Goal: Navigation & Orientation: Find specific page/section

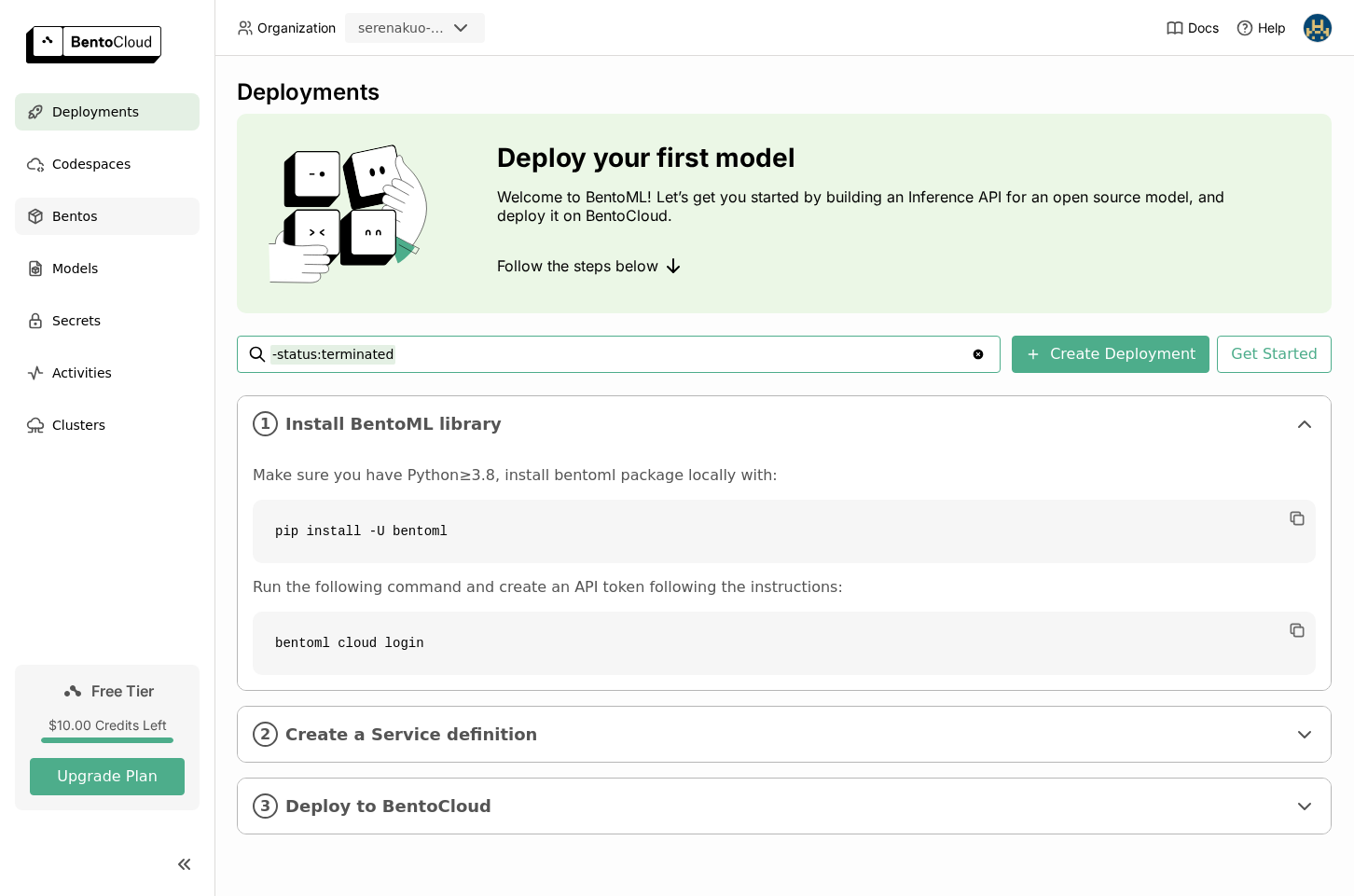
click at [79, 223] on span "Bentos" at bounding box center [74, 216] width 45 height 22
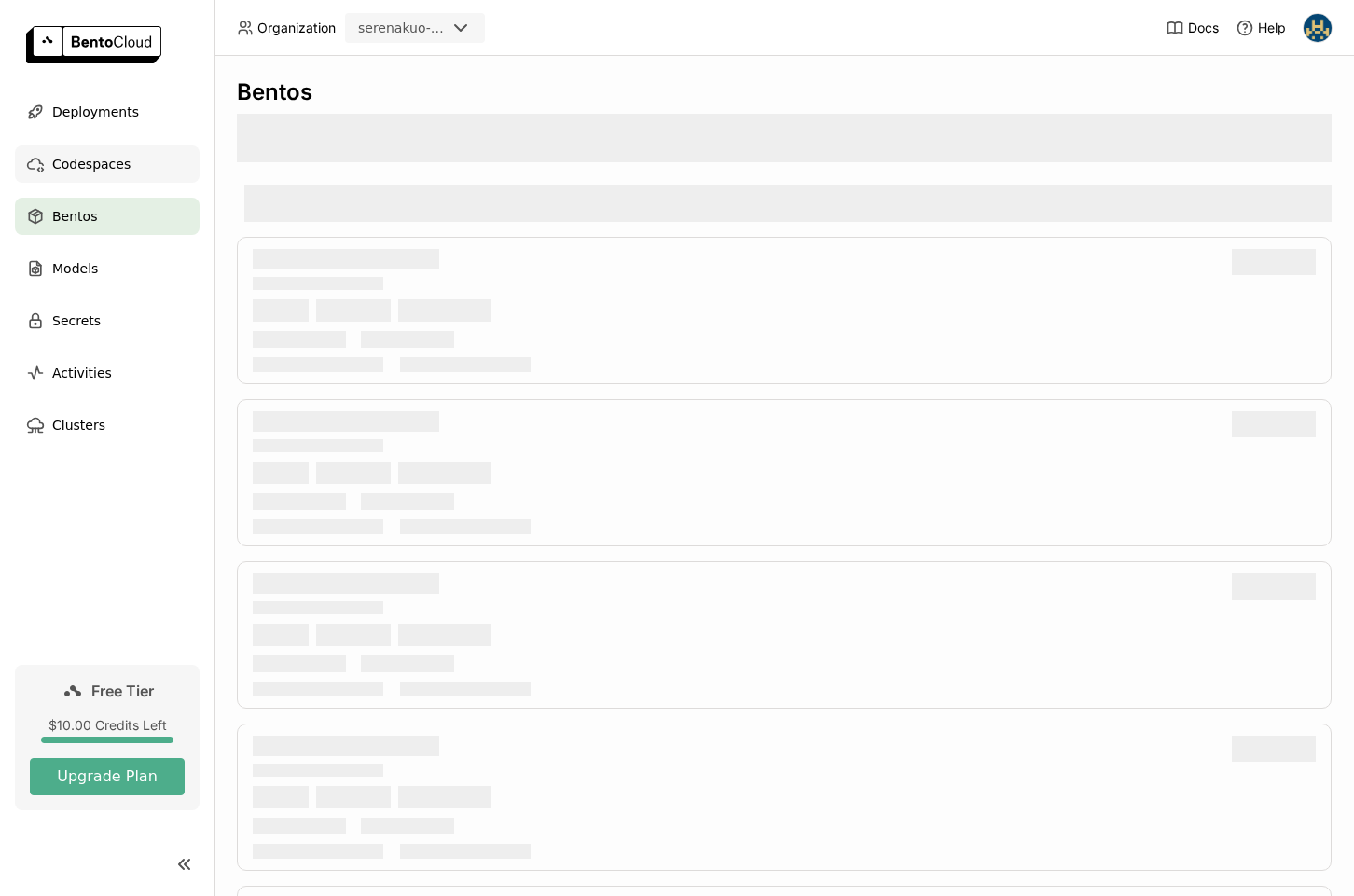
click at [102, 180] on div "Codespaces" at bounding box center [107, 164] width 185 height 37
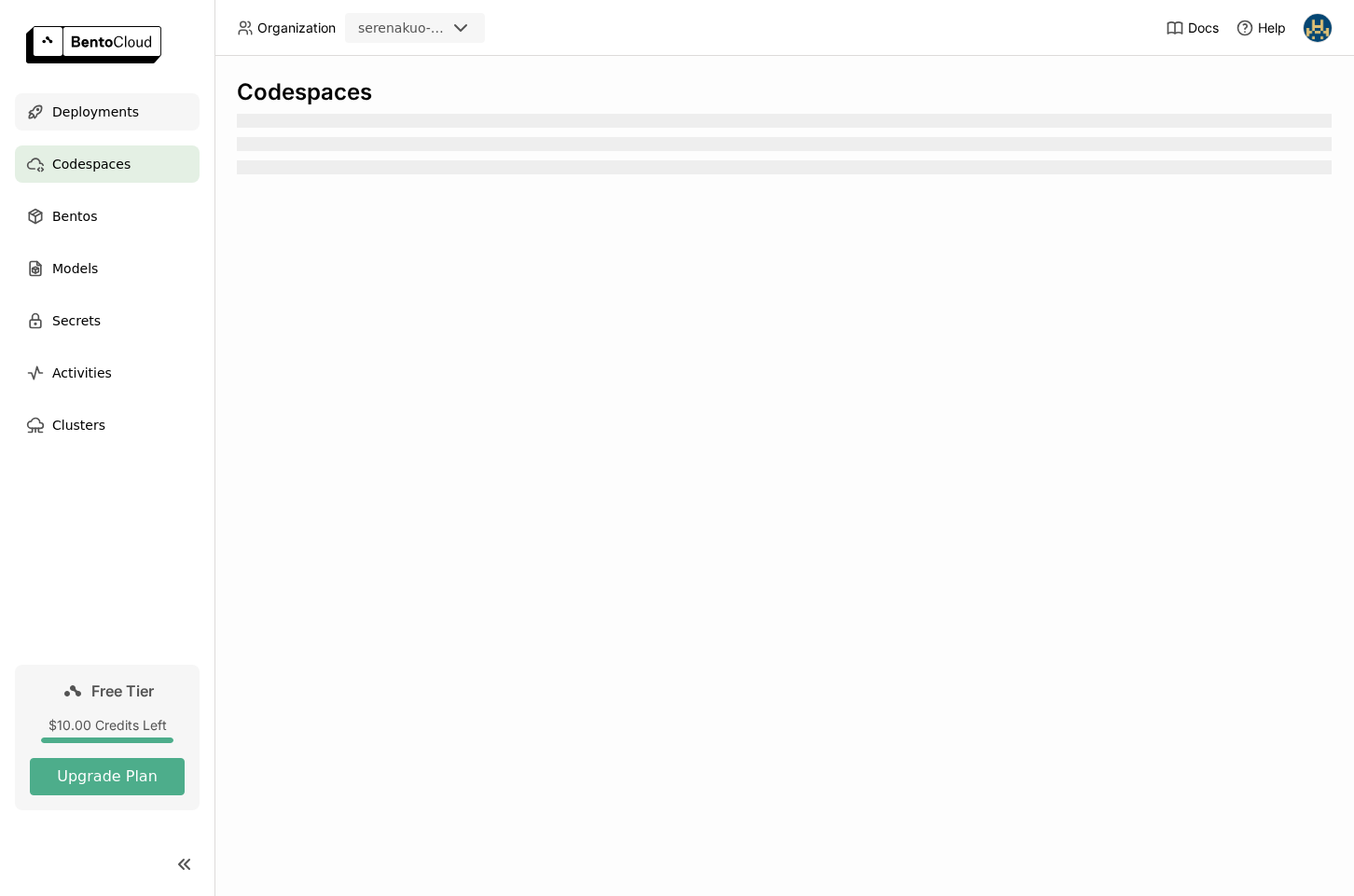
click at [137, 125] on div "Deployments" at bounding box center [107, 111] width 185 height 37
